Goal: Task Accomplishment & Management: Manage account settings

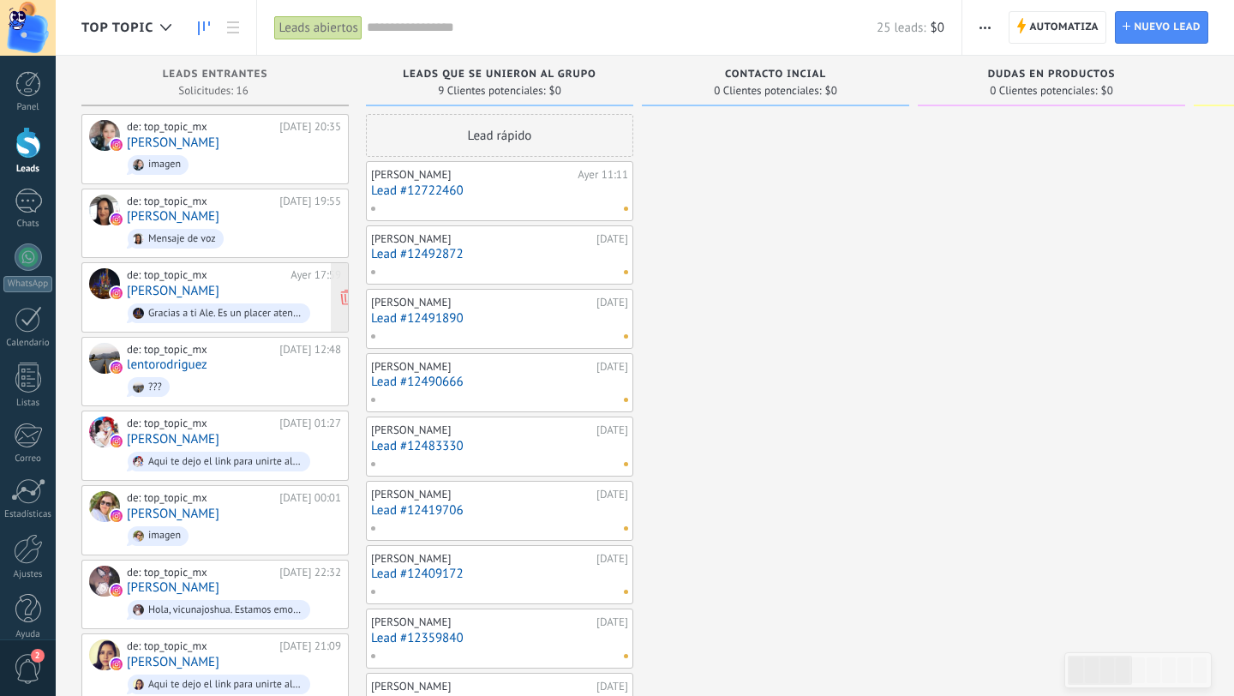
click at [224, 296] on div "de: top_topic_mx [DATE] 17:59 Ale Sierra Gracias a ti Ale. Es un placer atender…" at bounding box center [234, 297] width 214 height 58
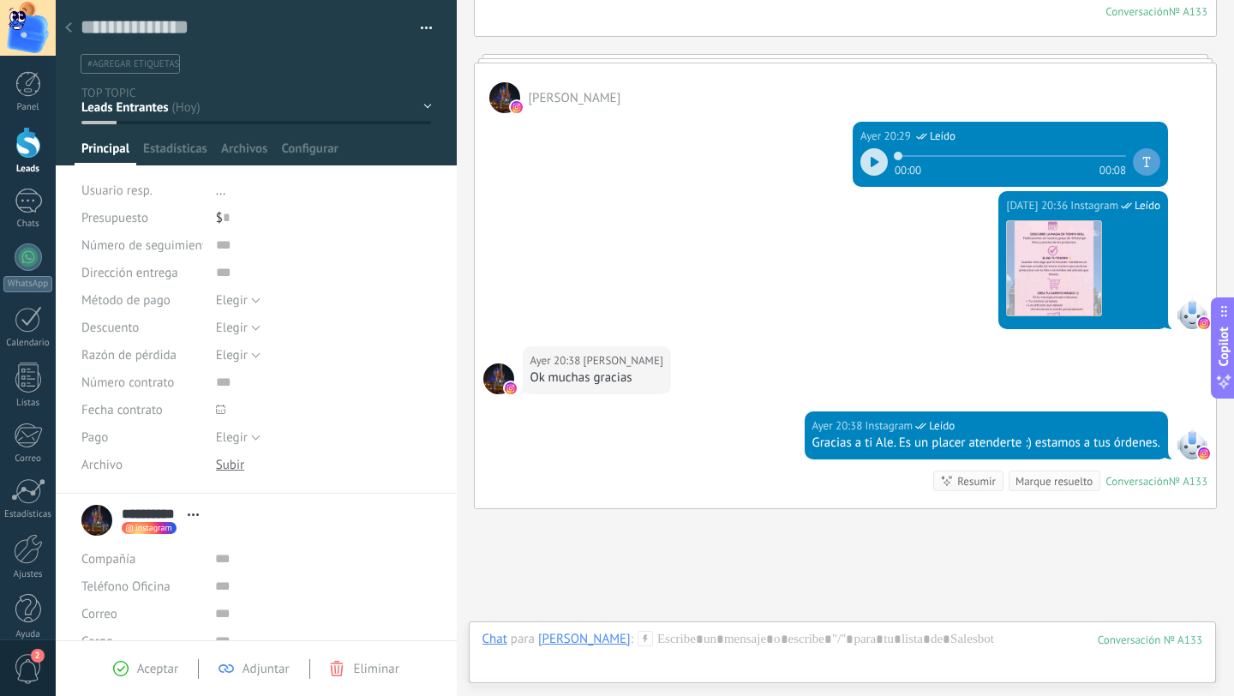
scroll to position [428, 0]
